Goal: Task Accomplishment & Management: Complete application form

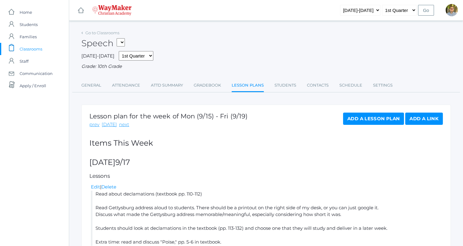
click at [43, 48] on link "icons/clipboard/plain Created with Sketch. Classrooms" at bounding box center [34, 49] width 69 height 12
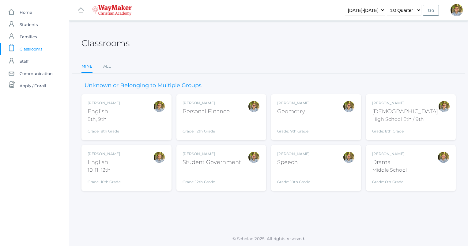
click at [317, 172] on div "Kylen Braileanu Speech Grade: 10th Grade SPEECH" at bounding box center [316, 168] width 78 height 34
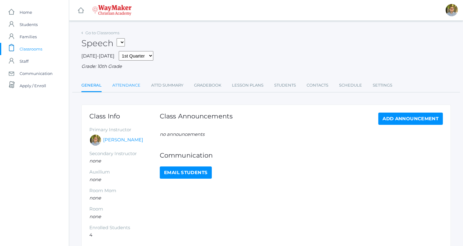
click at [133, 88] on link "Attendance" at bounding box center [126, 85] width 28 height 12
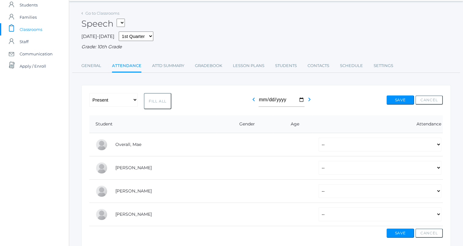
scroll to position [47, 0]
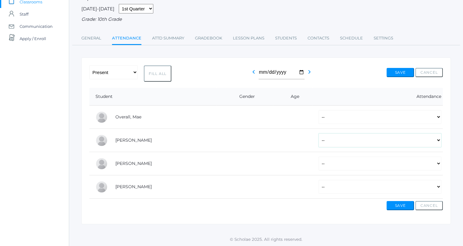
click at [415, 140] on select "-- Present Tardy Excused Tardy Unexcused Absent Excused Absent Unexcused" at bounding box center [380, 140] width 123 height 14
select select "P"
click at [319, 133] on select "-- Present Tardy Excused Tardy Unexcused Absent Excused Absent Unexcused" at bounding box center [380, 140] width 123 height 14
click at [360, 121] on select "-- Present Tardy Excused Tardy Unexcused Absent Excused Absent Unexcused" at bounding box center [380, 117] width 123 height 14
select select "AE"
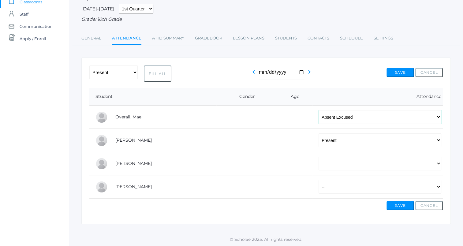
click at [319, 110] on select "-- Present Tardy Excused Tardy Unexcused Absent Excused Absent Unexcused" at bounding box center [380, 117] width 123 height 14
click at [343, 164] on select "-- Present Tardy Excused Tardy Unexcused Absent Excused Absent Unexcused" at bounding box center [380, 164] width 123 height 14
select select "AE"
click at [319, 157] on select "-- Present Tardy Excused Tardy Unexcused Absent Excused Absent Unexcused" at bounding box center [380, 164] width 123 height 14
click at [340, 188] on select "-- Present Tardy Excused Tardy Unexcused Absent Excused Absent Unexcused" at bounding box center [380, 187] width 123 height 14
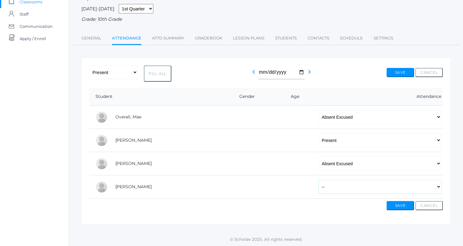
select select "AE"
click at [319, 180] on select "-- Present Tardy Excused Tardy Unexcused Absent Excused Absent Unexcused" at bounding box center [380, 187] width 123 height 14
click at [390, 202] on button "Save" at bounding box center [400, 205] width 28 height 9
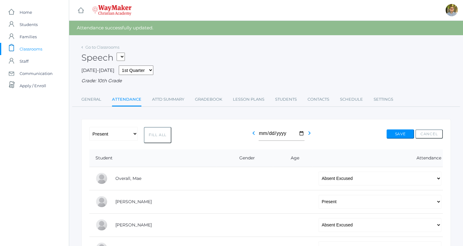
click at [39, 49] on span "Classrooms" at bounding box center [31, 49] width 23 height 12
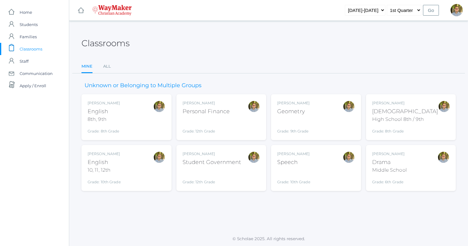
click at [406, 165] on div "Kylen Braileanu Drama Middle School Grade: 6th Grade THEATER" at bounding box center [411, 168] width 78 height 34
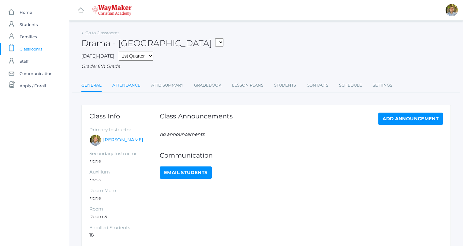
click at [122, 84] on link "Attendance" at bounding box center [126, 85] width 28 height 12
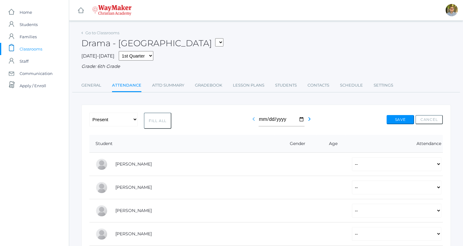
click at [252, 120] on icon "chevron_left" at bounding box center [253, 118] width 7 height 7
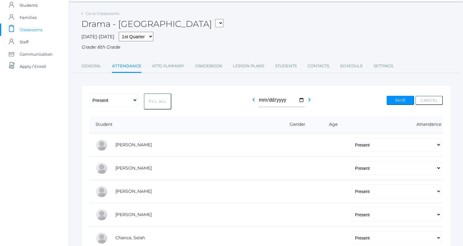
scroll to position [9, 0]
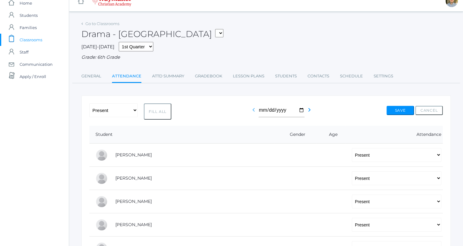
click at [251, 112] on icon "chevron_left" at bounding box center [253, 109] width 7 height 7
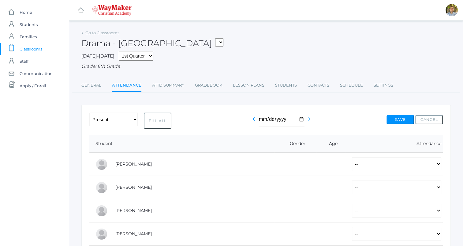
click at [309, 119] on icon "chevron_right" at bounding box center [309, 118] width 7 height 7
click at [309, 121] on icon "chevron_right" at bounding box center [309, 118] width 7 height 7
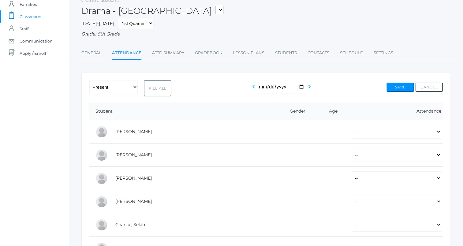
scroll to position [33, 0]
click at [155, 92] on button "Fill All" at bounding box center [158, 88] width 28 height 16
select select "P"
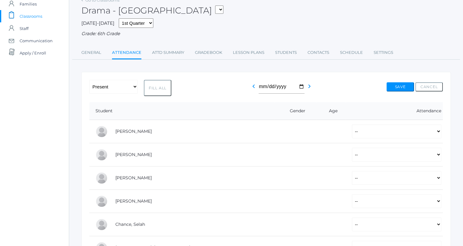
select select "P"
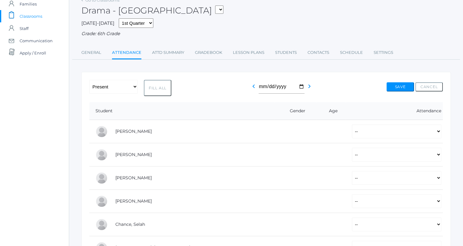
select select "P"
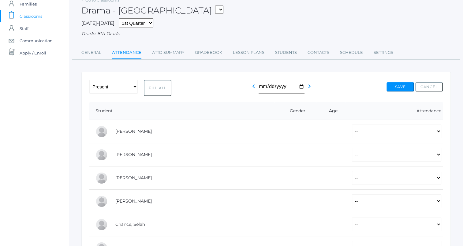
select select "P"
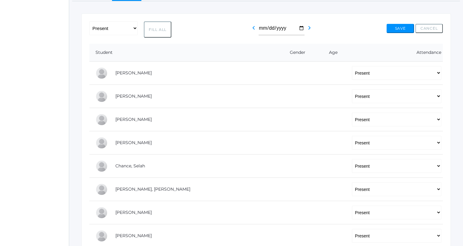
scroll to position [91, 0]
click at [359, 73] on select "-- Present Tardy Excused Tardy Unexcused Absent Excused Absent Unexcused" at bounding box center [396, 73] width 89 height 14
select select "TU"
click at [352, 66] on select "-- Present Tardy Excused Tardy Unexcused Absent Excused Absent Unexcused" at bounding box center [396, 73] width 89 height 14
click at [365, 94] on select "-- Present Tardy Excused Tardy Unexcused Absent Excused Absent Unexcused" at bounding box center [396, 96] width 89 height 14
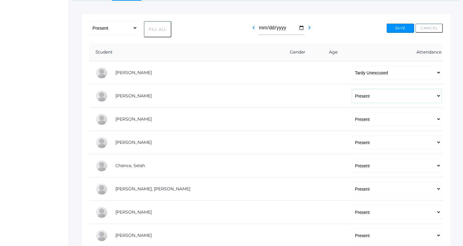
select select "TU"
click at [352, 89] on select "-- Present Tardy Excused Tardy Unexcused Absent Excused Absent Unexcused" at bounding box center [396, 96] width 89 height 14
click at [355, 189] on select "-- Present Tardy Excused Tardy Unexcused Absent Excused Absent Unexcused" at bounding box center [396, 189] width 89 height 14
select select "AE"
click at [352, 182] on select "-- Present Tardy Excused Tardy Unexcused Absent Excused Absent Unexcused" at bounding box center [396, 189] width 89 height 14
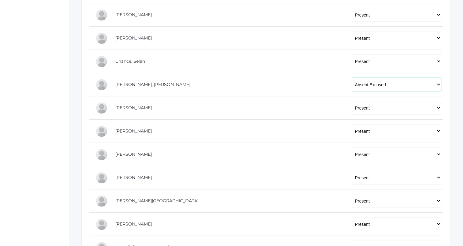
scroll to position [200, 0]
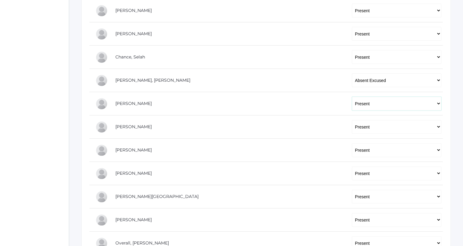
click at [353, 103] on select "-- Present Tardy Excused Tardy Unexcused Absent Excused Absent Unexcused" at bounding box center [396, 104] width 89 height 14
select select "TU"
click at [352, 97] on select "-- Present Tardy Excused Tardy Unexcused Absent Excused Absent Unexcused" at bounding box center [396, 104] width 89 height 14
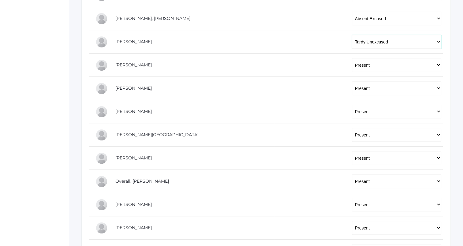
scroll to position [262, 0]
click at [352, 113] on select "-- Present Tardy Excused Tardy Unexcused Absent Excused Absent Unexcused" at bounding box center [396, 112] width 89 height 14
select select
click at [352, 105] on select "-- Present Tardy Excused Tardy Unexcused Absent Excused Absent Unexcused" at bounding box center [396, 112] width 89 height 14
click at [352, 137] on select "-- Present Tardy Excused Tardy Unexcused Absent Excused Absent Unexcused" at bounding box center [396, 135] width 89 height 14
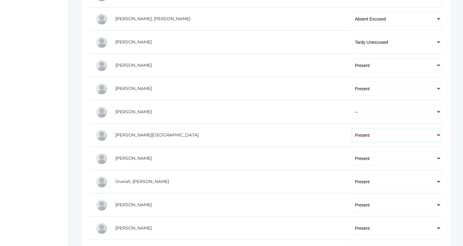
select select
click at [352, 128] on select "-- Present Tardy Excused Tardy Unexcused Absent Excused Absent Unexcused" at bounding box center [396, 135] width 89 height 14
click at [352, 158] on select "-- Present Tardy Excused Tardy Unexcused Absent Excused Absent Unexcused" at bounding box center [396, 158] width 89 height 14
select select
click at [352, 151] on select "-- Present Tardy Excused Tardy Unexcused Absent Excused Absent Unexcused" at bounding box center [396, 158] width 89 height 14
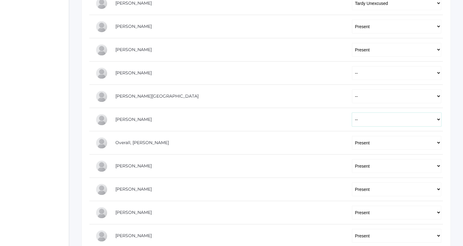
scroll to position [301, 0]
click at [352, 145] on select "-- Present Tardy Excused Tardy Unexcused Absent Excused Absent Unexcused" at bounding box center [396, 143] width 89 height 14
select select "TU"
click at [352, 136] on select "-- Present Tardy Excused Tardy Unexcused Absent Excused Absent Unexcused" at bounding box center [396, 143] width 89 height 14
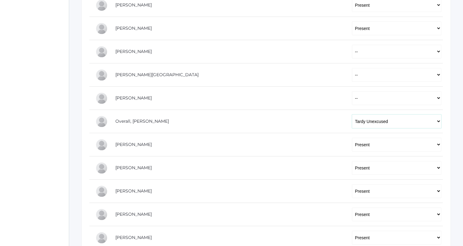
scroll to position [330, 0]
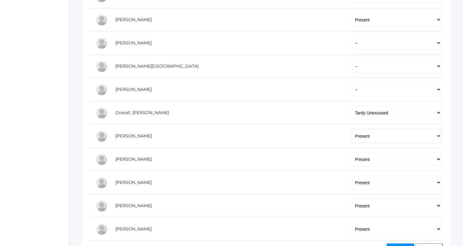
click at [352, 134] on select "-- Present Tardy Excused Tardy Unexcused Absent Excused Absent Unexcused" at bounding box center [396, 136] width 89 height 14
select select
click at [352, 129] on select "-- Present Tardy Excused Tardy Unexcused Absent Excused Absent Unexcused" at bounding box center [396, 136] width 89 height 14
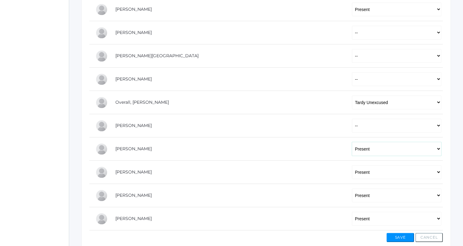
click at [352, 147] on select "-- Present Tardy Excused Tardy Unexcused Absent Excused Absent Unexcused" at bounding box center [396, 149] width 89 height 14
click at [355, 170] on select "-- Present Tardy Excused Tardy Unexcused Absent Excused Absent Unexcused" at bounding box center [396, 172] width 89 height 14
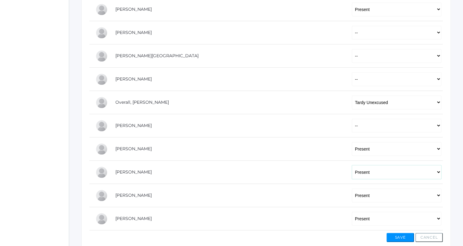
select select "TU"
click at [352, 165] on select "-- Present Tardy Excused Tardy Unexcused Absent Excused Absent Unexcused" at bounding box center [396, 172] width 89 height 14
click at [353, 219] on select "-- Present Tardy Excused Tardy Unexcused Absent Excused Absent Unexcused" at bounding box center [396, 219] width 89 height 14
select select "TU"
click at [352, 212] on select "-- Present Tardy Excused Tardy Unexcused Absent Excused Absent Unexcused" at bounding box center [396, 219] width 89 height 14
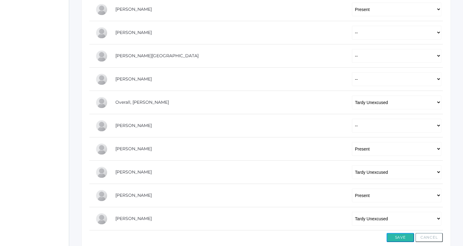
click at [388, 233] on button "Save" at bounding box center [400, 237] width 28 height 9
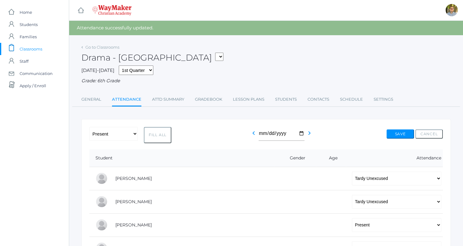
click at [38, 48] on span "Classrooms" at bounding box center [31, 49] width 23 height 12
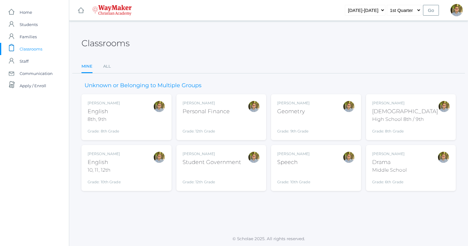
click at [350, 129] on div at bounding box center [348, 117] width 12 height 34
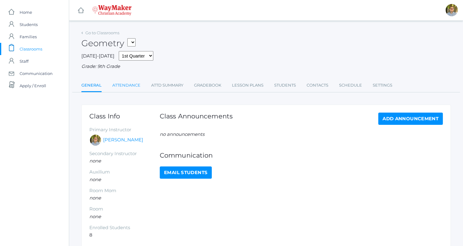
click at [131, 86] on link "Attendance" at bounding box center [126, 85] width 28 height 12
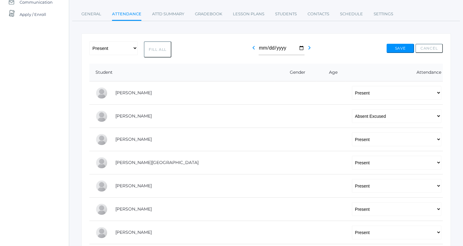
scroll to position [70, 0]
click at [252, 50] on icon "chevron_left" at bounding box center [253, 48] width 7 height 7
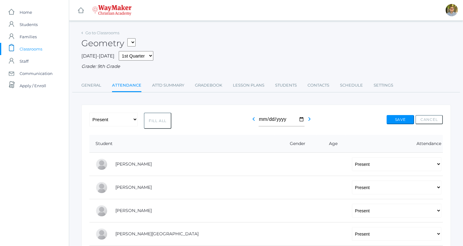
click at [36, 50] on span "Classrooms" at bounding box center [31, 49] width 23 height 12
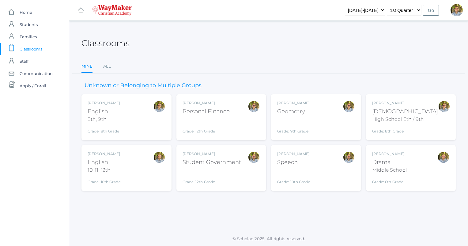
click at [245, 184] on div "Kylen Braileanu Student Government Grade: 12th Grade SG" at bounding box center [221, 168] width 78 height 34
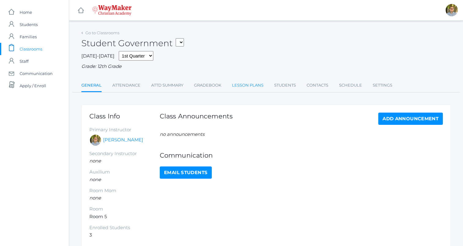
click at [252, 82] on link "Lesson Plans" at bounding box center [248, 85] width 32 height 12
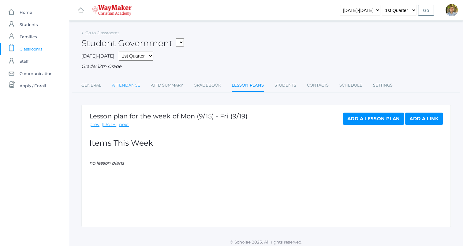
click at [137, 82] on link "Attendance" at bounding box center [126, 85] width 28 height 12
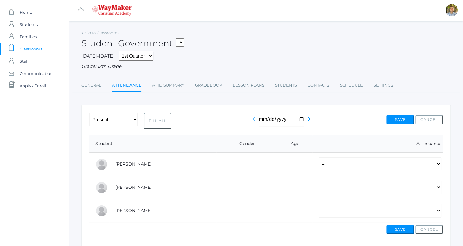
click at [250, 123] on icon "chevron_left" at bounding box center [253, 118] width 7 height 7
click at [29, 49] on span "Classrooms" at bounding box center [31, 49] width 23 height 12
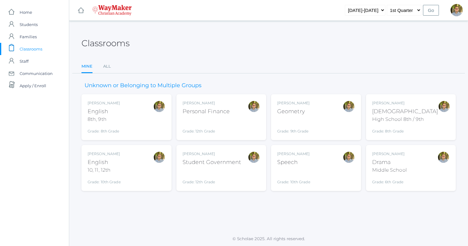
click at [39, 47] on span "Classrooms" at bounding box center [31, 49] width 23 height 12
